Goal: Obtain resource: Obtain resource

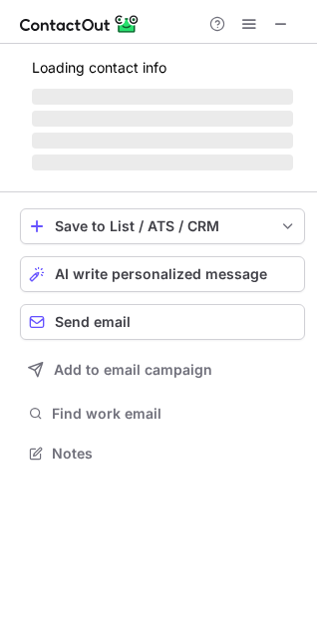
scroll to position [447, 317]
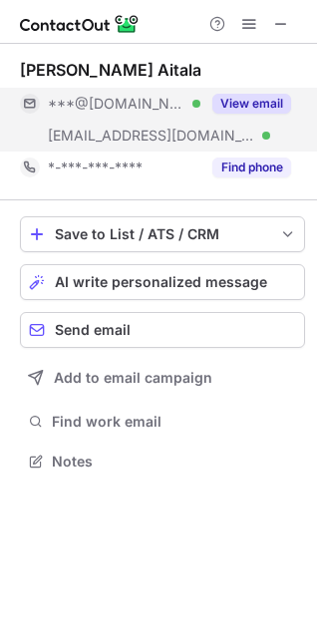
click at [238, 104] on button "View email" at bounding box center [251, 104] width 79 height 20
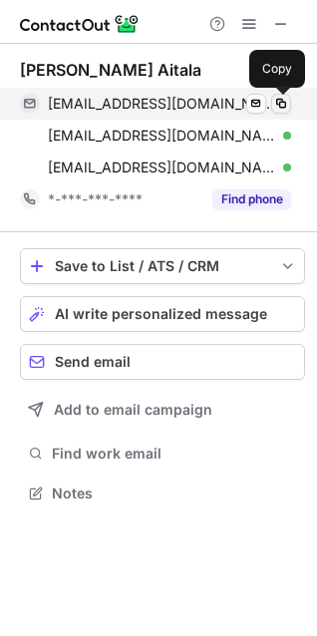
click at [277, 97] on span at bounding box center [281, 104] width 16 height 16
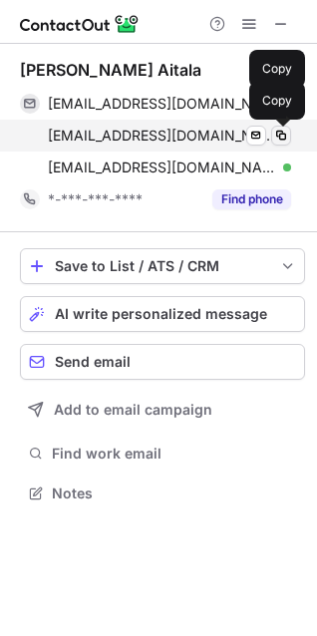
click at [284, 134] on span at bounding box center [281, 136] width 16 height 16
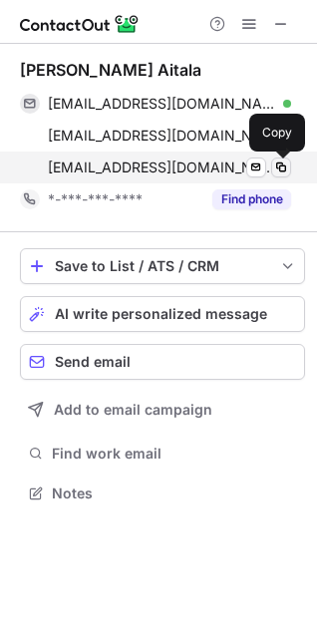
click at [271, 169] on button at bounding box center [281, 168] width 20 height 20
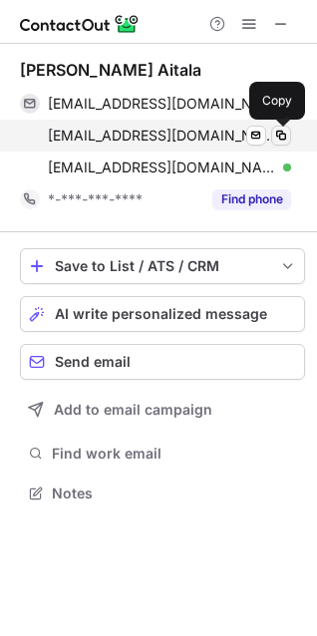
click at [277, 136] on span at bounding box center [281, 136] width 16 height 16
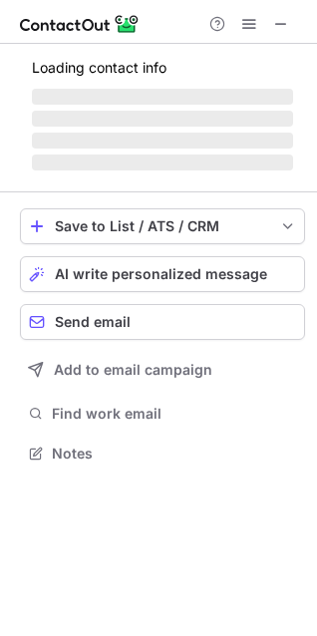
scroll to position [415, 317]
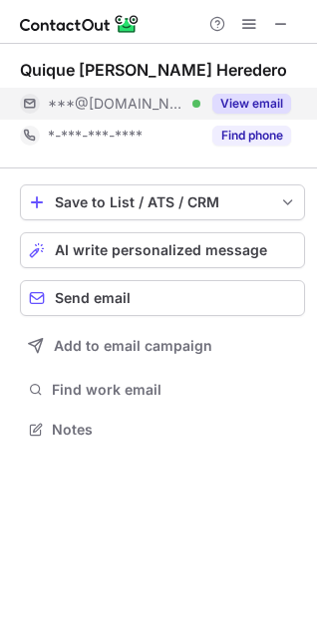
click at [251, 99] on button "View email" at bounding box center [251, 104] width 79 height 20
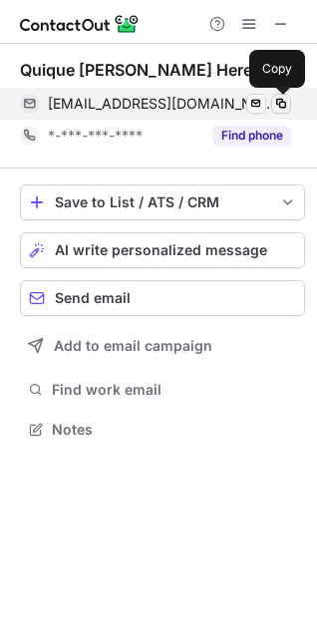
click at [278, 103] on span at bounding box center [281, 104] width 16 height 16
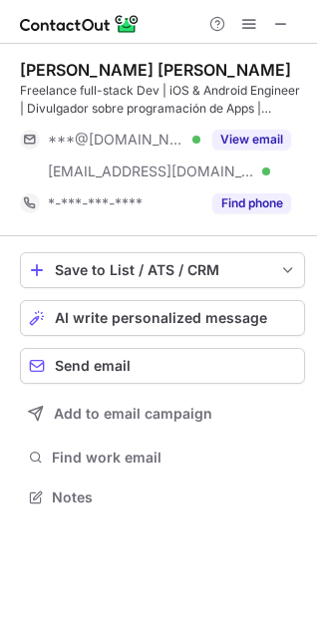
scroll to position [483, 317]
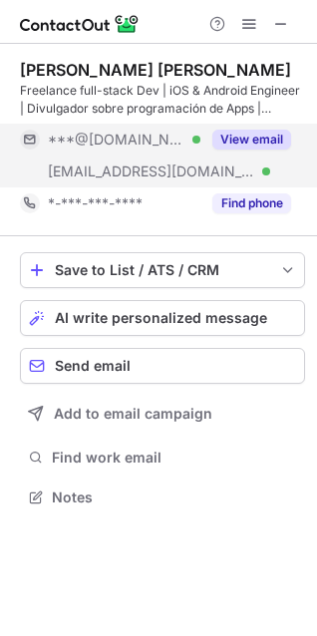
click at [263, 131] on button "View email" at bounding box center [251, 140] width 79 height 20
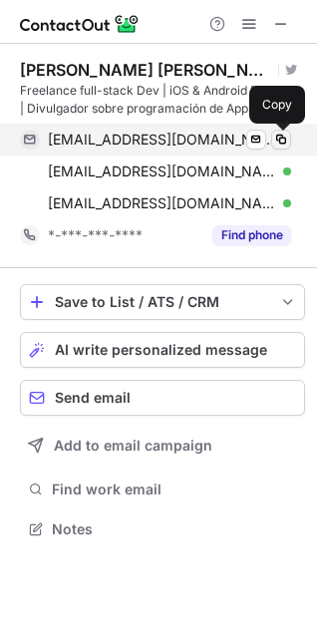
click at [279, 136] on span at bounding box center [281, 140] width 16 height 16
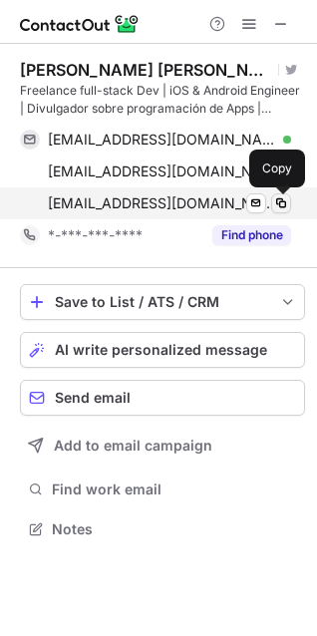
click at [280, 207] on span at bounding box center [281, 203] width 16 height 16
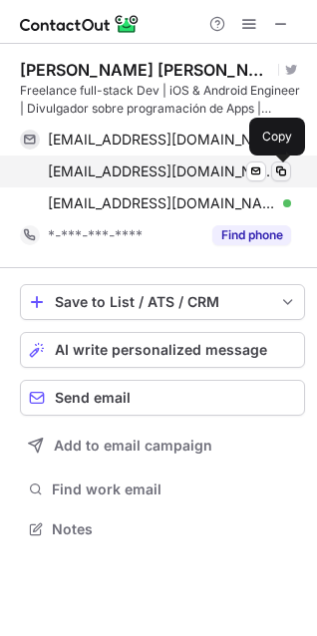
click at [284, 168] on span at bounding box center [281, 172] width 16 height 16
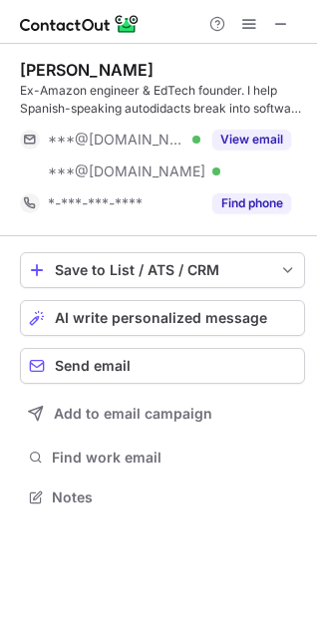
scroll to position [483, 317]
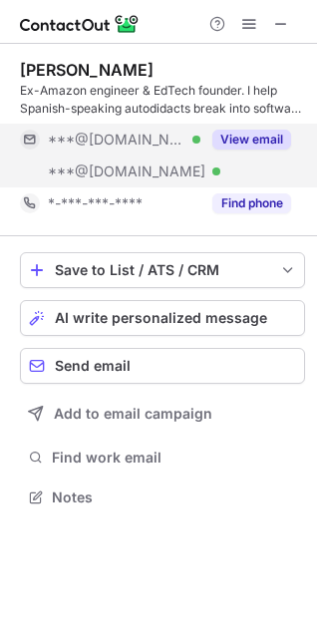
click at [236, 144] on button "View email" at bounding box center [251, 140] width 79 height 20
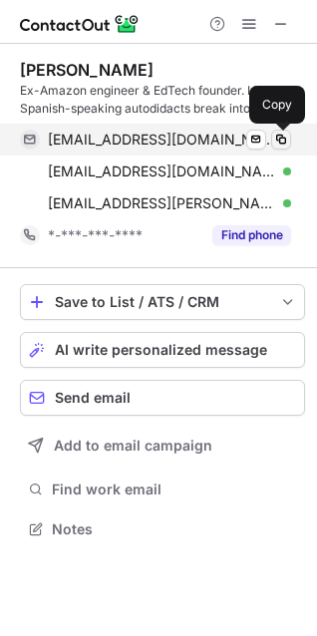
click at [279, 143] on span at bounding box center [281, 140] width 16 height 16
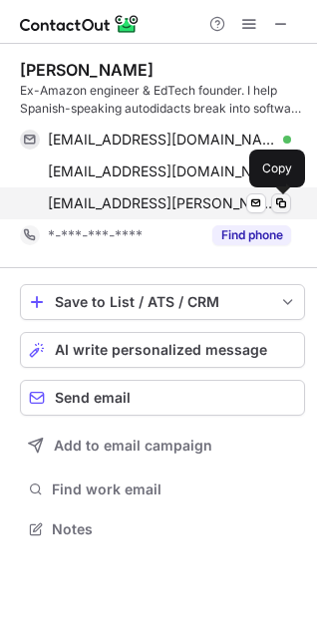
click at [290, 201] on button at bounding box center [281, 203] width 20 height 20
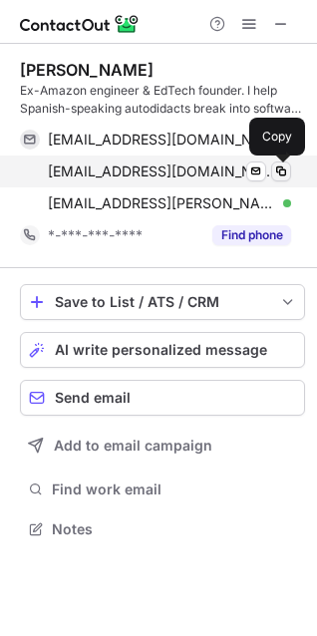
click at [282, 168] on span at bounding box center [281, 172] width 16 height 16
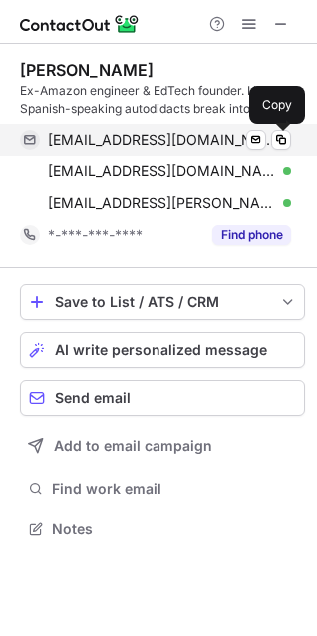
drag, startPoint x: 283, startPoint y: 139, endPoint x: 239, endPoint y: 131, distance: 44.6
click at [283, 139] on span at bounding box center [281, 140] width 16 height 16
